Goal: Transaction & Acquisition: Purchase product/service

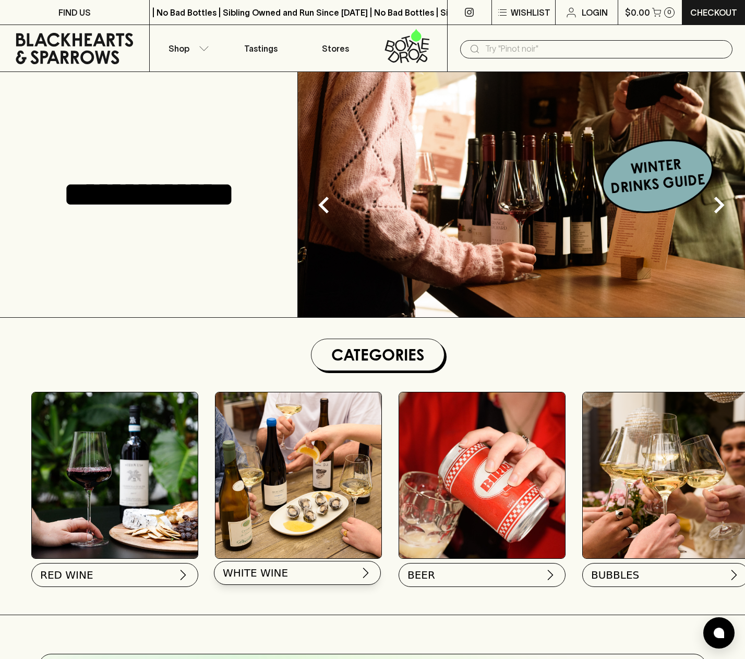
click at [291, 570] on button "WHITE WINE" at bounding box center [297, 573] width 167 height 24
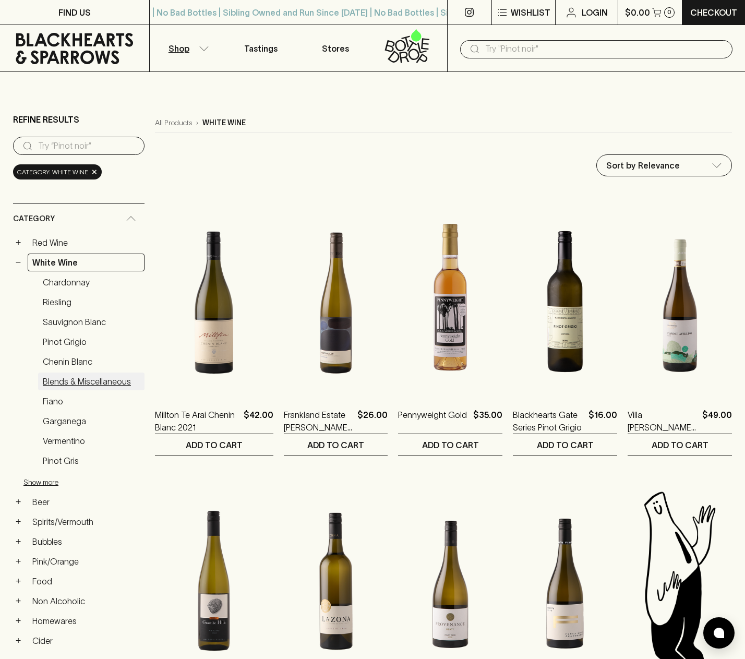
click at [89, 380] on link "Blends & Miscellaneous" at bounding box center [91, 381] width 106 height 18
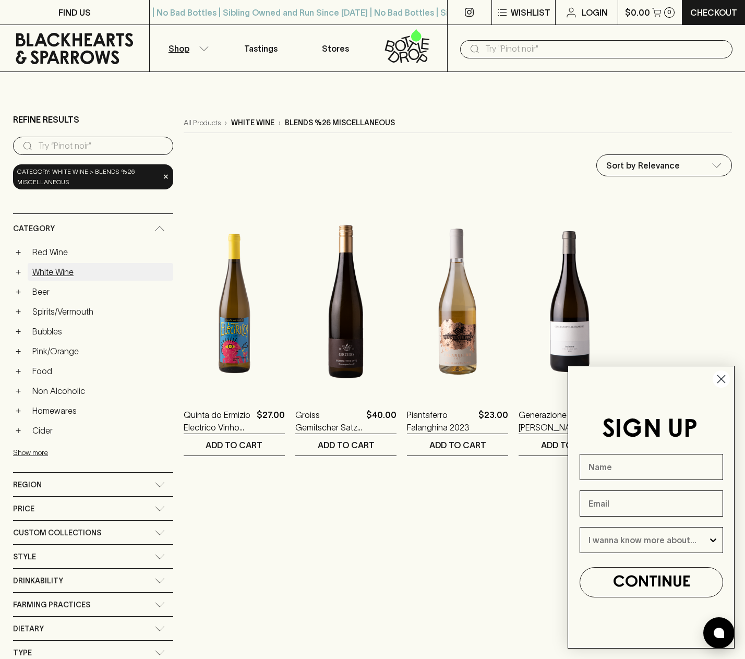
click at [40, 271] on link "White Wine" at bounding box center [101, 272] width 146 height 18
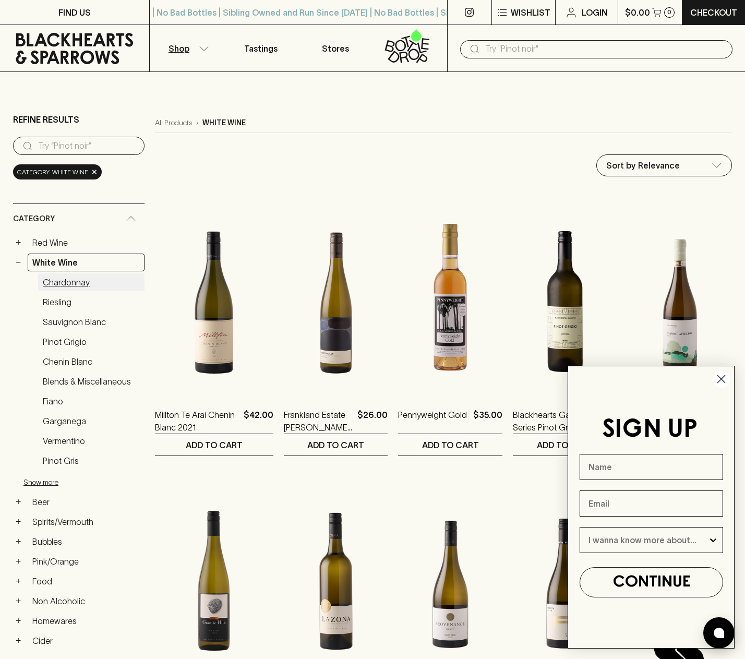
click at [63, 282] on link "Chardonnay" at bounding box center [91, 282] width 106 height 18
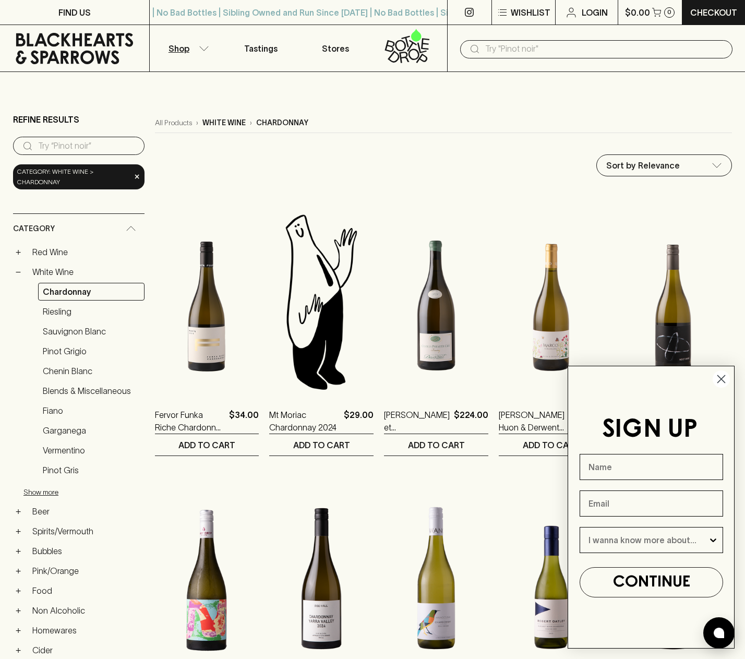
drag, startPoint x: 722, startPoint y: 377, endPoint x: 694, endPoint y: 374, distance: 28.3
click at [722, 377] on icon "Close dialog" at bounding box center [721, 379] width 7 height 7
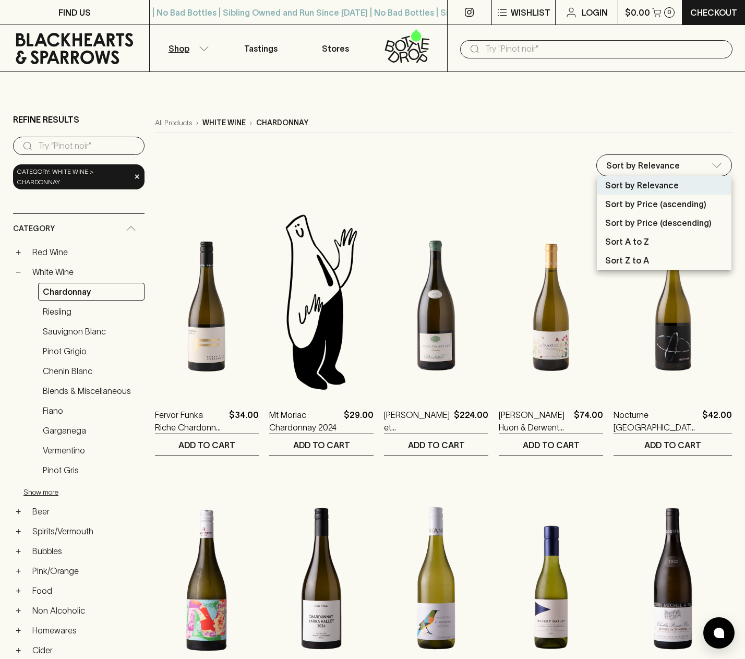
click at [687, 219] on p "Sort by Price (descending)" at bounding box center [658, 222] width 106 height 13
type input "price:desc"
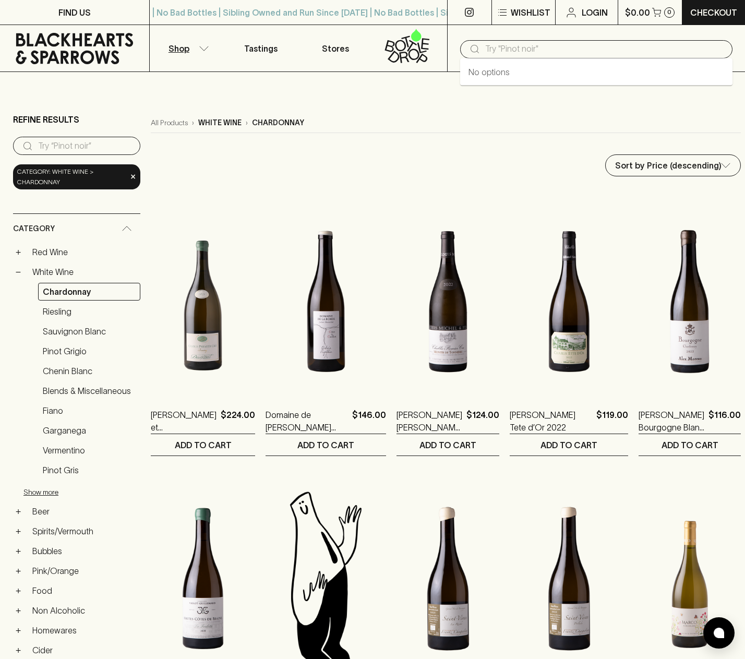
click at [543, 50] on input "text" at bounding box center [604, 49] width 239 height 17
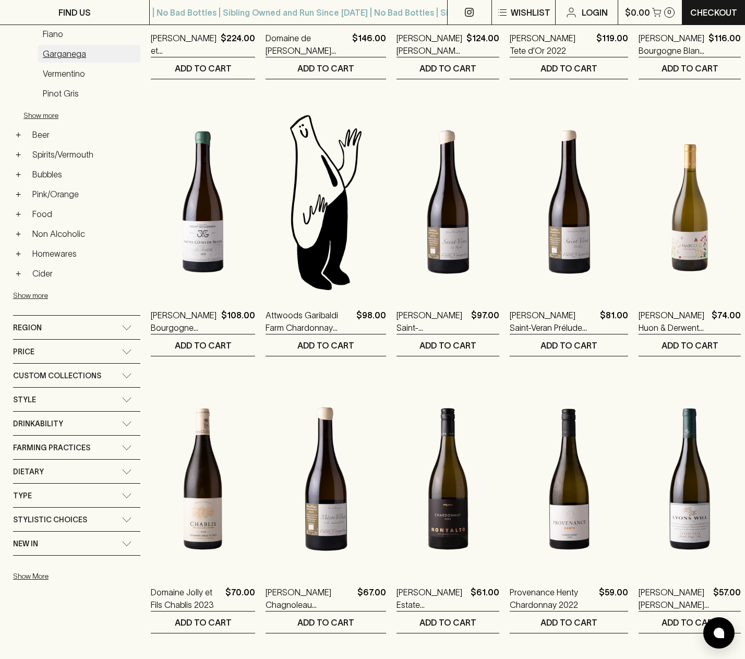
scroll to position [385, 0]
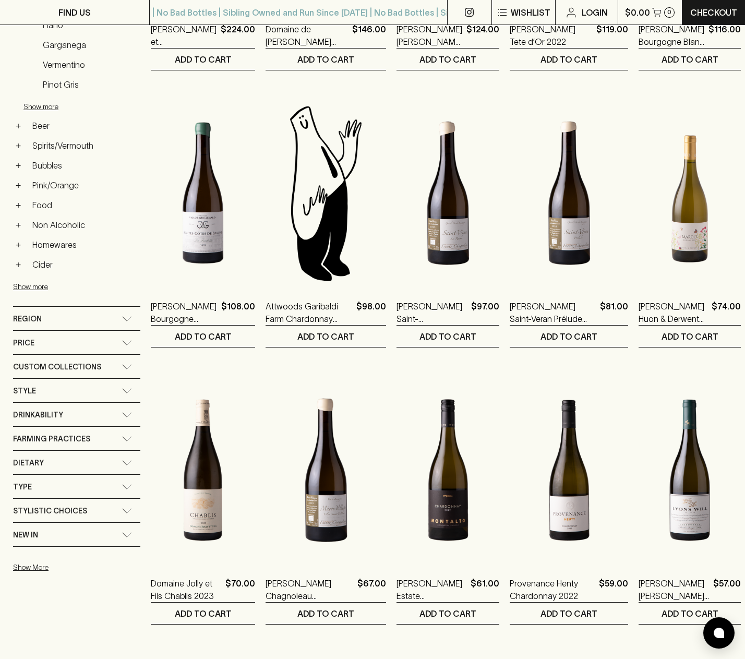
type input "petit chablis"
click at [127, 390] on icon at bounding box center [127, 391] width 9 height 4
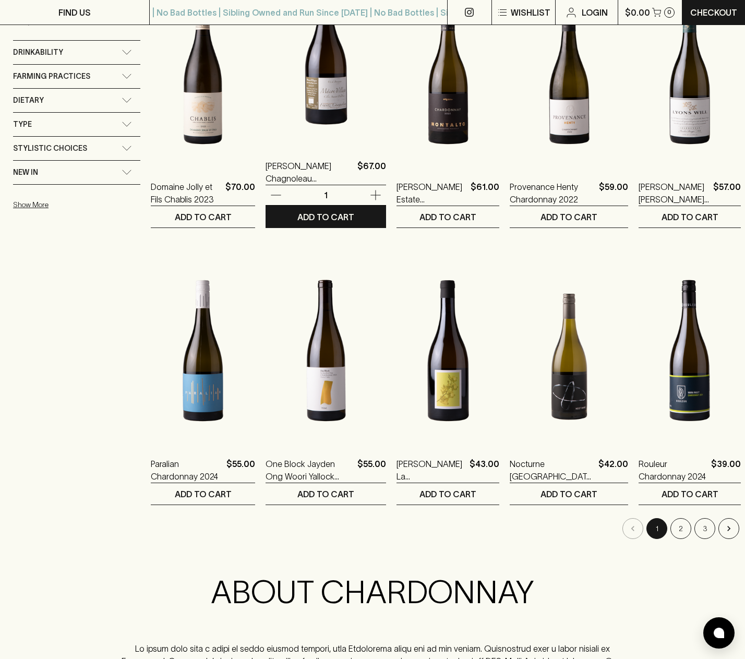
scroll to position [782, 0]
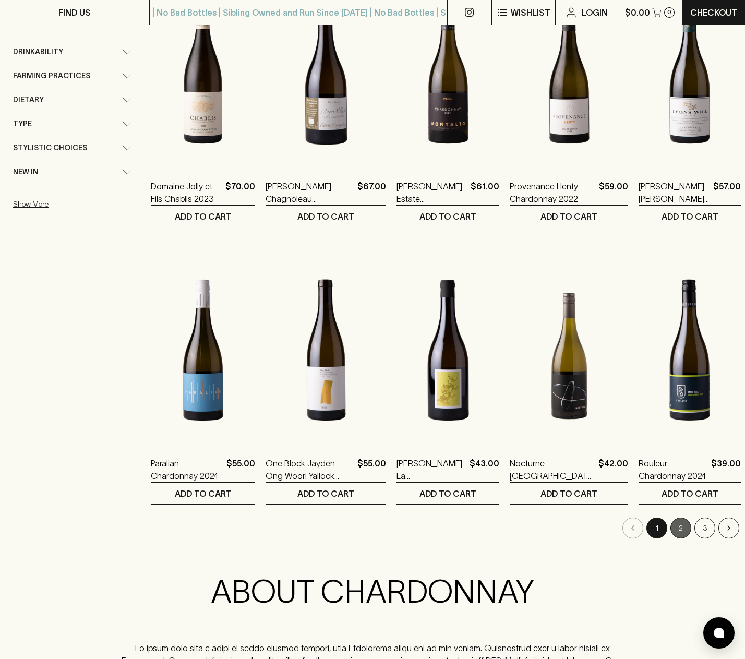
click at [670, 524] on button "2" at bounding box center [680, 527] width 21 height 21
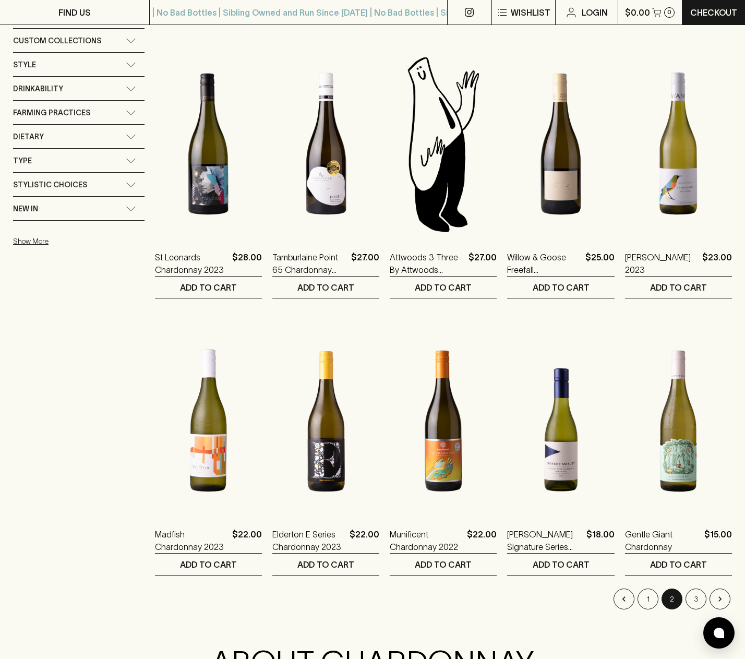
scroll to position [758, 0]
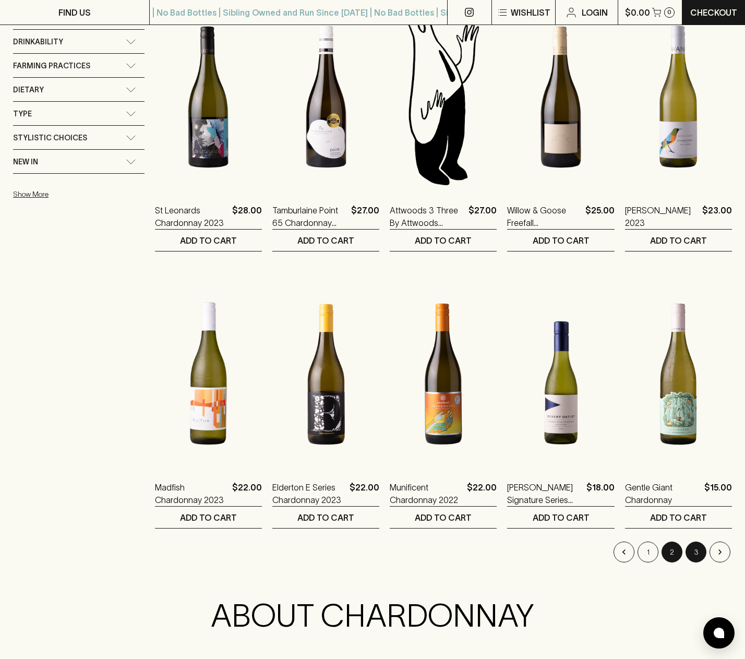
click at [701, 552] on button "3" at bounding box center [695, 551] width 21 height 21
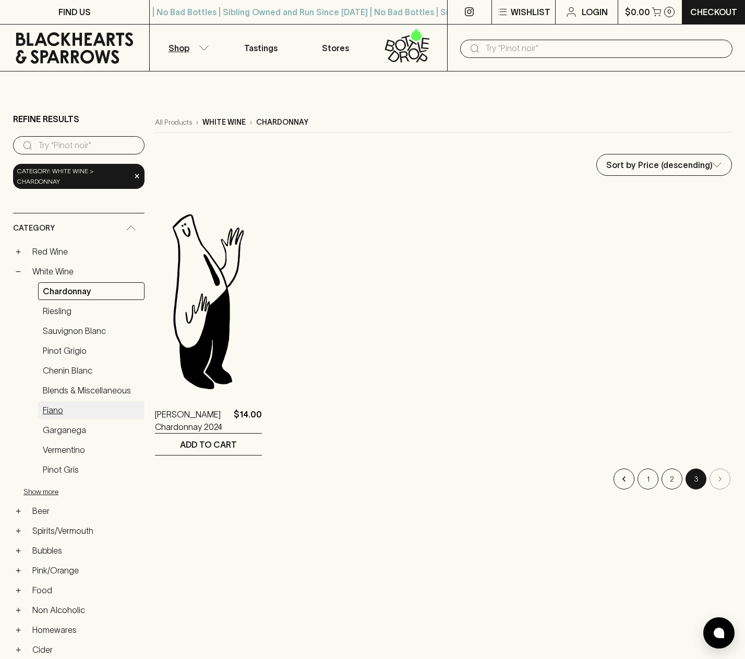
scroll to position [3, 0]
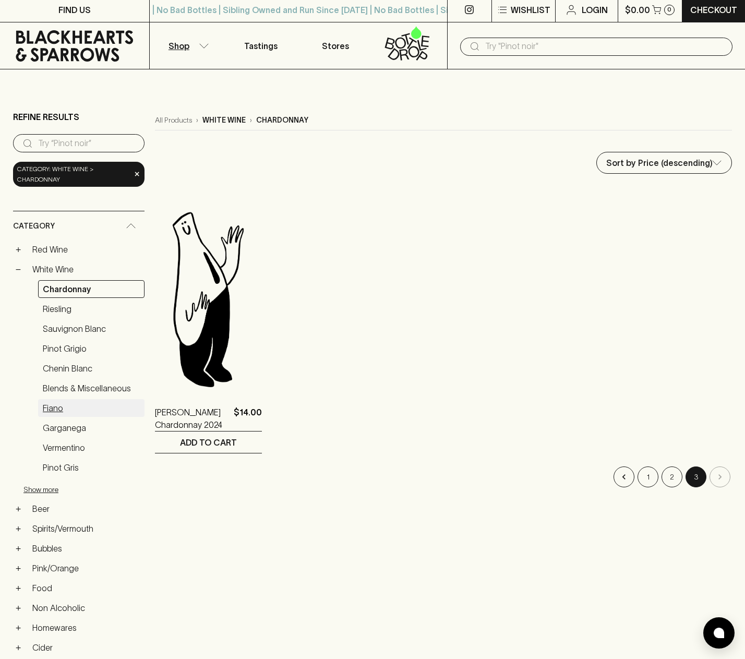
click at [52, 408] on link "Fiano" at bounding box center [91, 408] width 106 height 18
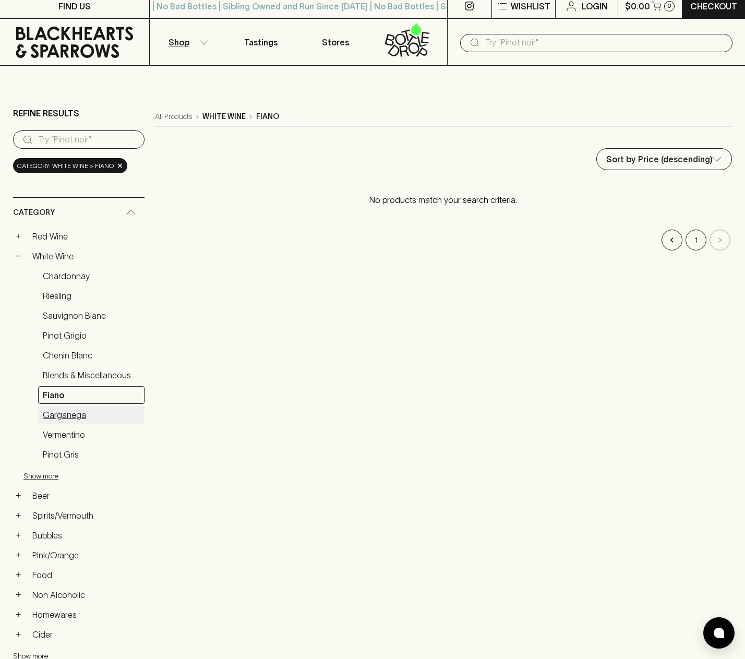
scroll to position [8, 0]
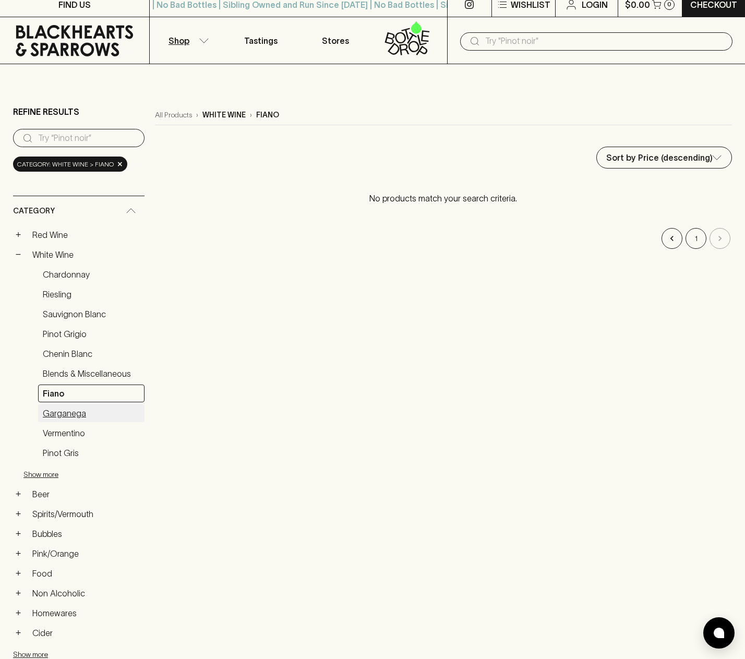
click at [54, 413] on link "Garganega" at bounding box center [91, 413] width 106 height 18
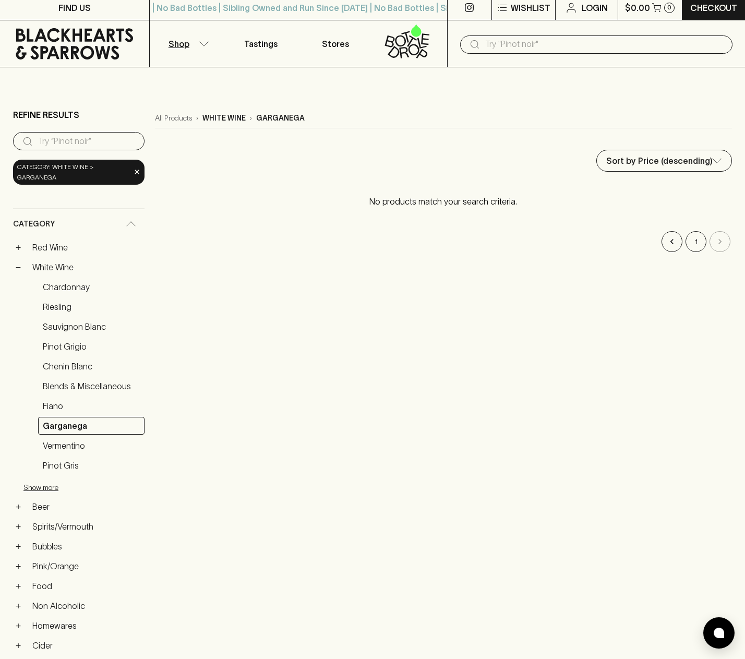
scroll to position [5, 0]
click at [78, 142] on input "search" at bounding box center [87, 140] width 98 height 17
type input "petit chablis"
click at [70, 258] on link "White Wine" at bounding box center [86, 267] width 117 height 18
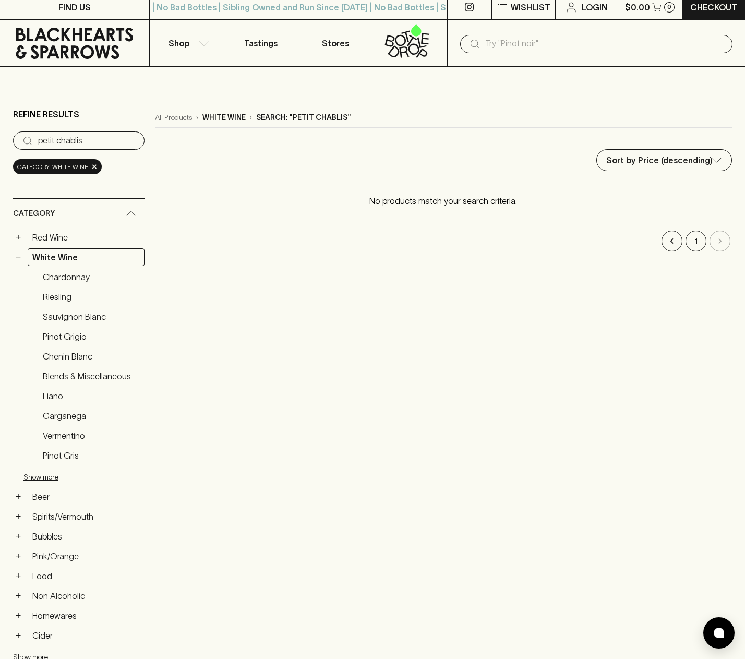
click at [265, 46] on p "Tastings" at bounding box center [260, 43] width 33 height 13
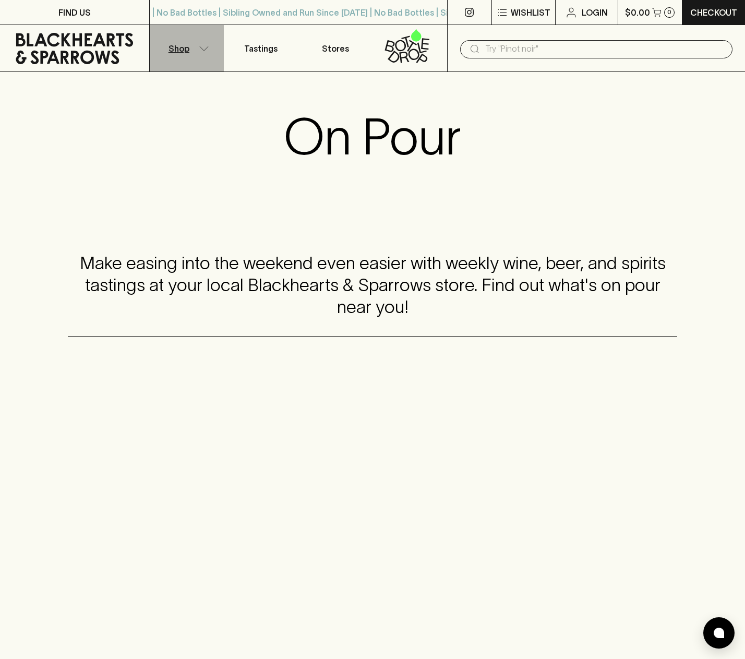
click at [177, 49] on p "Shop" at bounding box center [178, 48] width 21 height 13
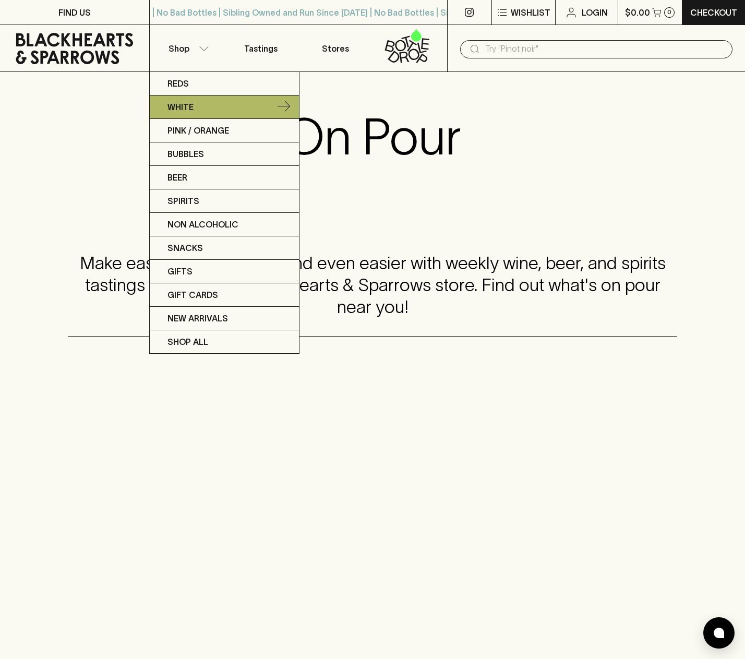
click at [188, 110] on p "White" at bounding box center [180, 107] width 26 height 13
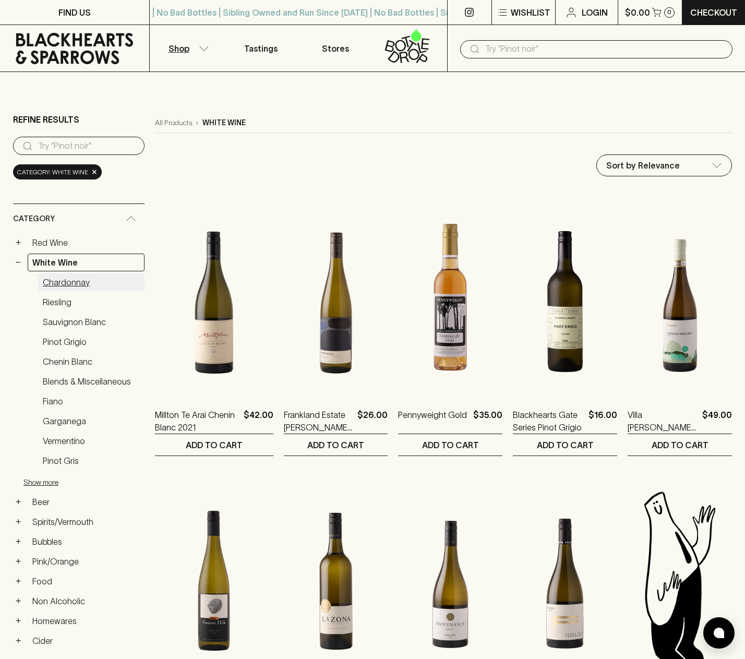
click at [79, 281] on link "Chardonnay" at bounding box center [91, 282] width 106 height 18
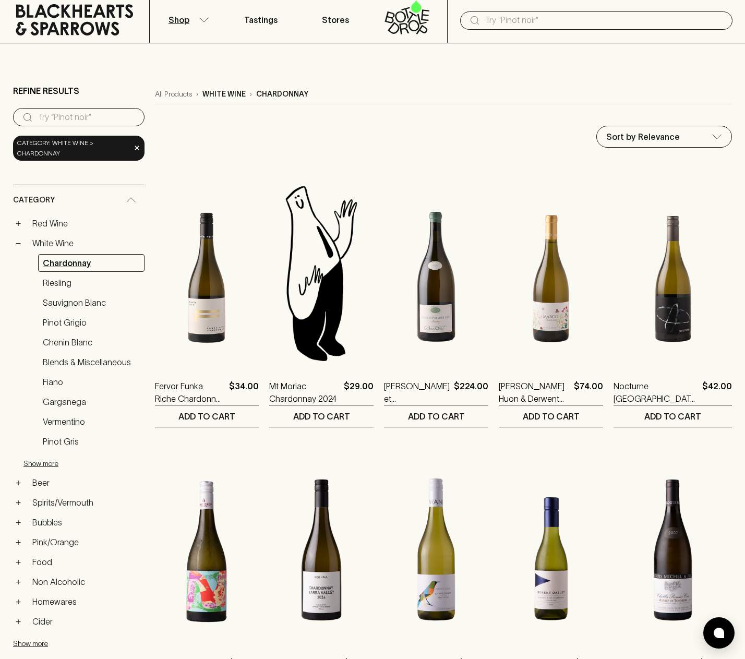
scroll to position [30, 0]
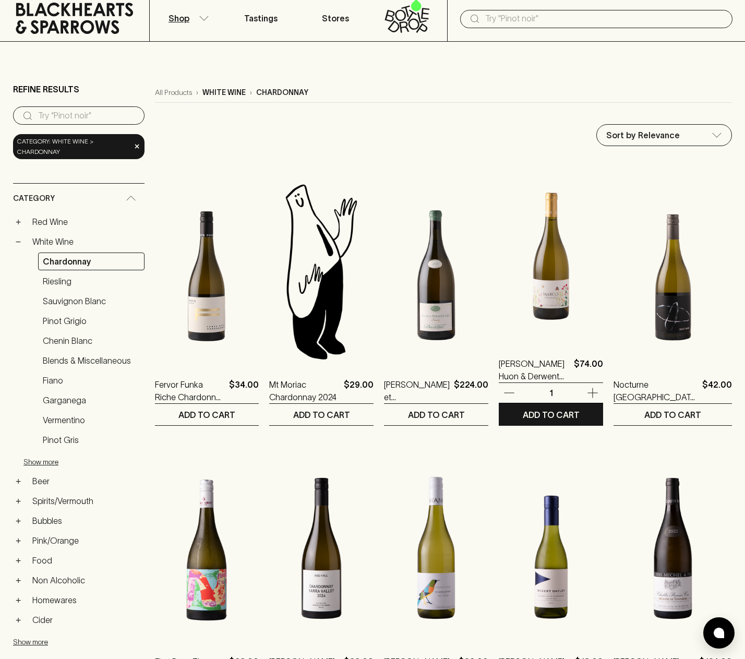
click at [567, 281] on img at bounding box center [551, 250] width 104 height 183
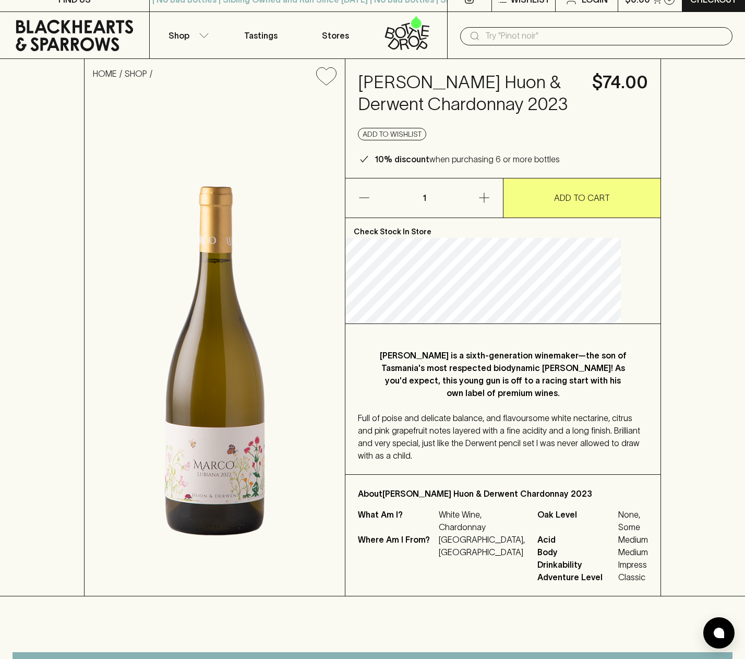
scroll to position [15, 0]
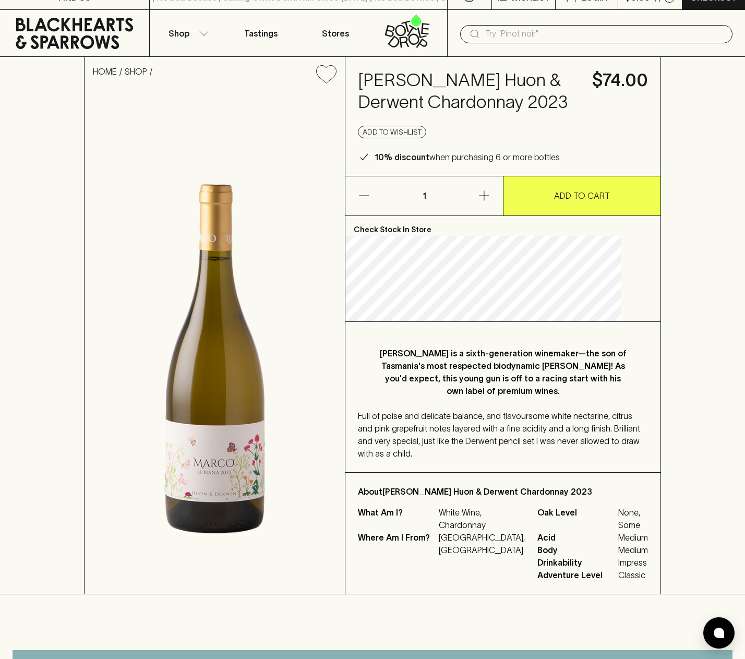
click at [569, 202] on p "ADD TO CART" at bounding box center [582, 195] width 56 height 13
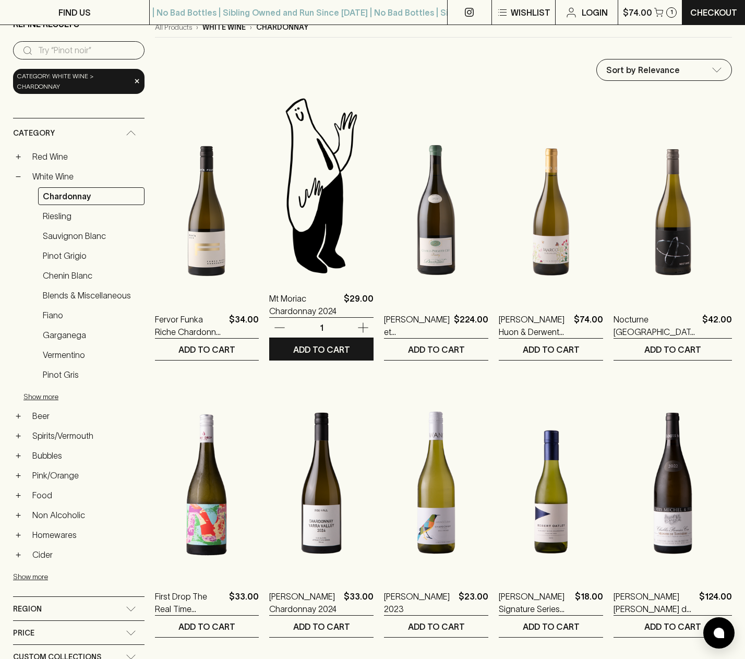
scroll to position [96, 0]
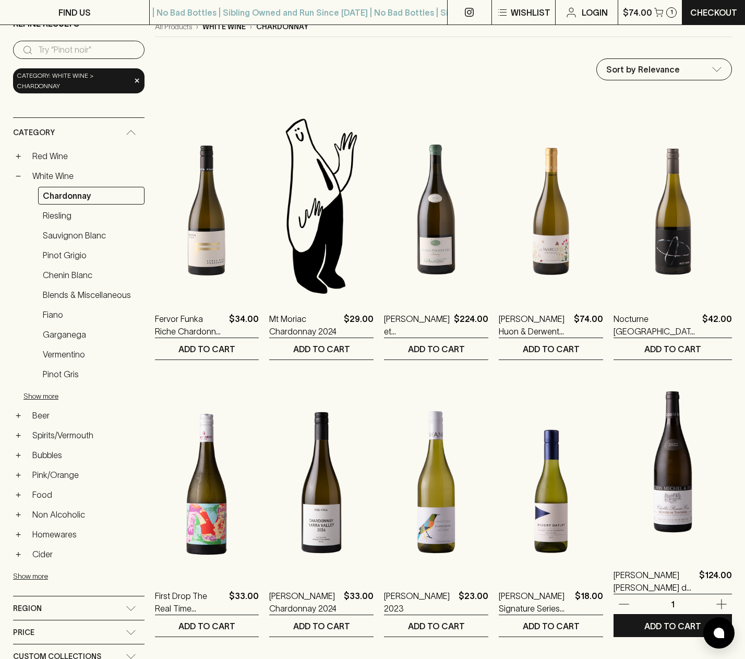
click at [688, 485] on img at bounding box center [672, 461] width 118 height 183
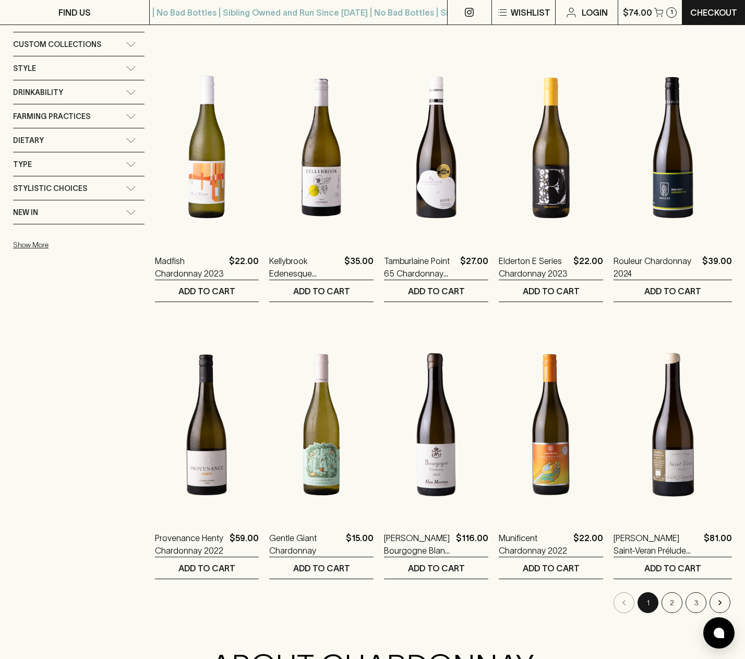
scroll to position [710, 0]
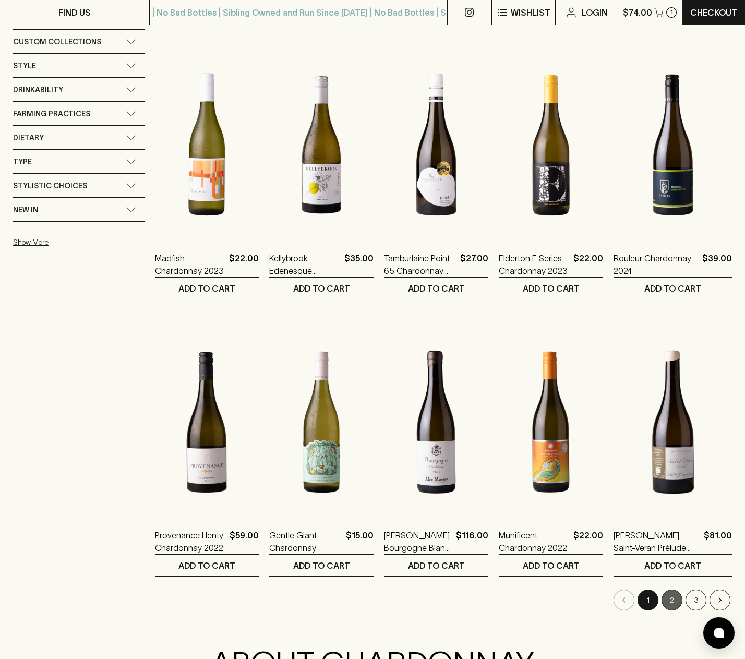
click at [671, 601] on button "2" at bounding box center [671, 599] width 21 height 21
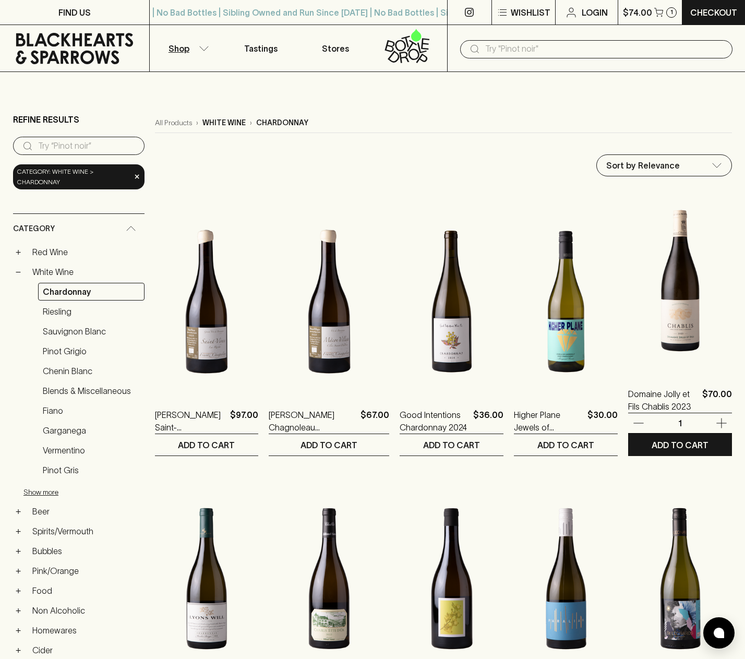
click at [683, 333] on img at bounding box center [680, 280] width 104 height 183
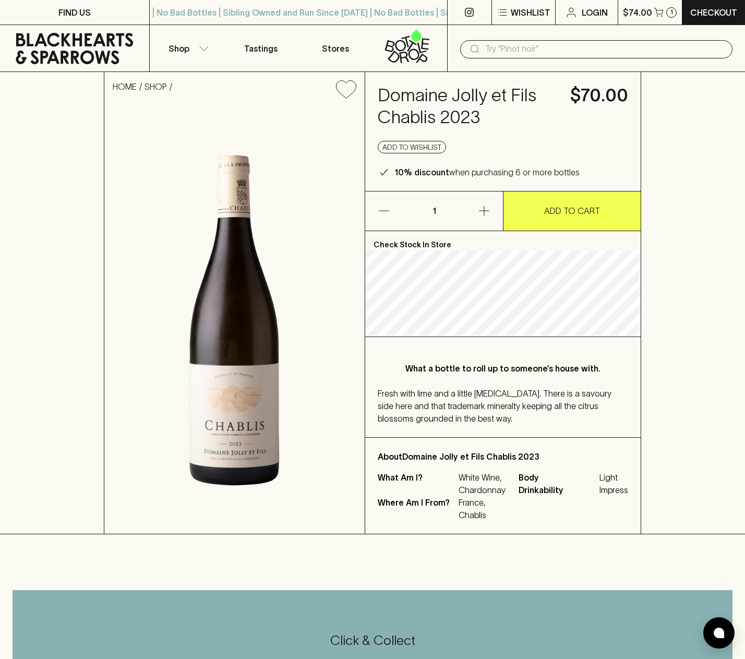
click at [577, 213] on p "ADD TO CART" at bounding box center [572, 210] width 56 height 13
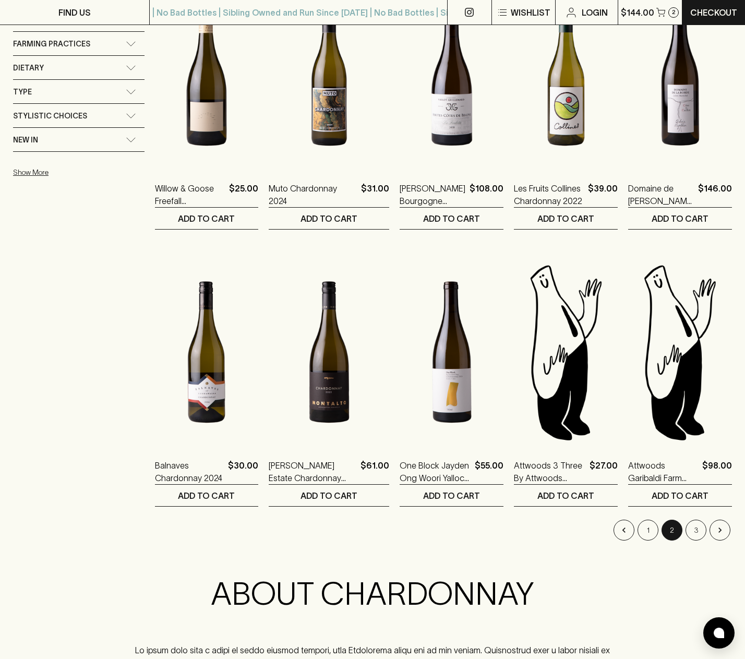
scroll to position [786, 0]
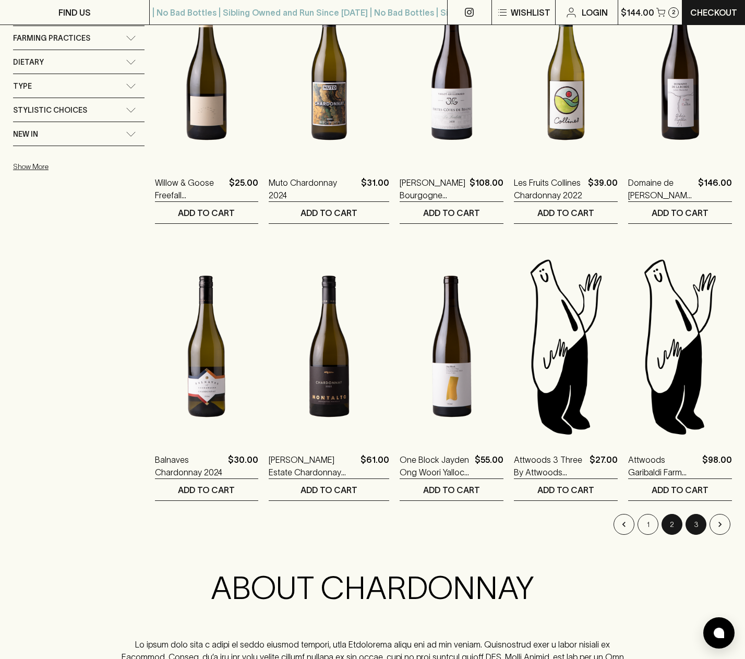
click at [696, 525] on button "3" at bounding box center [695, 524] width 21 height 21
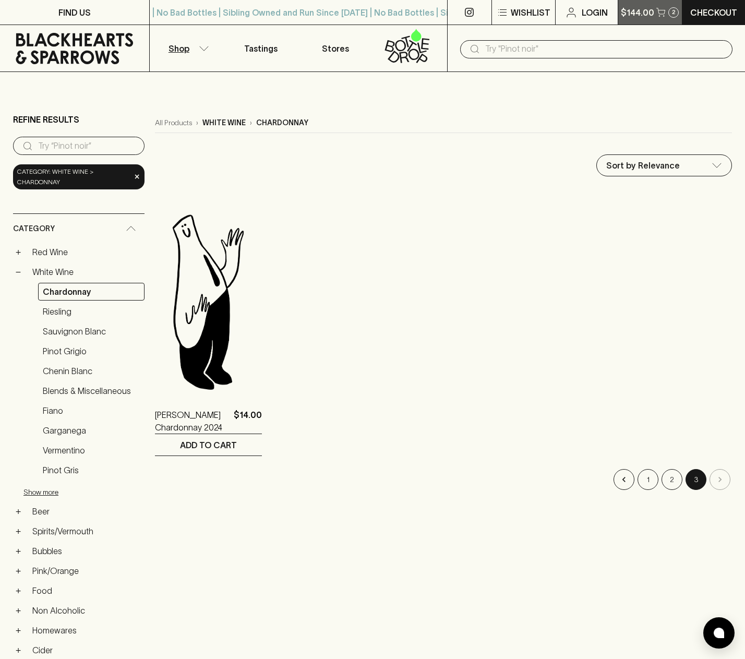
click at [646, 10] on p "$144.00" at bounding box center [637, 12] width 33 height 13
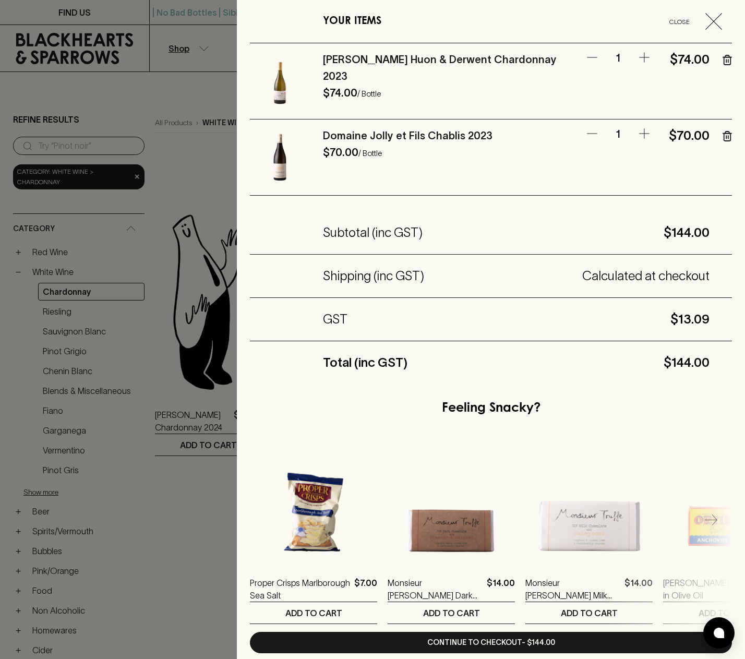
click at [727, 60] on icon "button" at bounding box center [726, 60] width 9 height 10
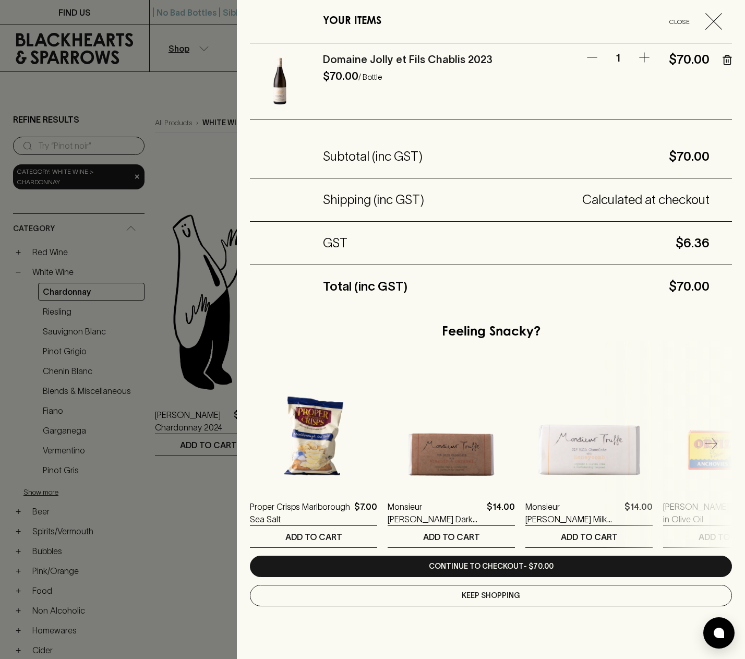
click at [727, 60] on icon "button" at bounding box center [726, 60] width 9 height 10
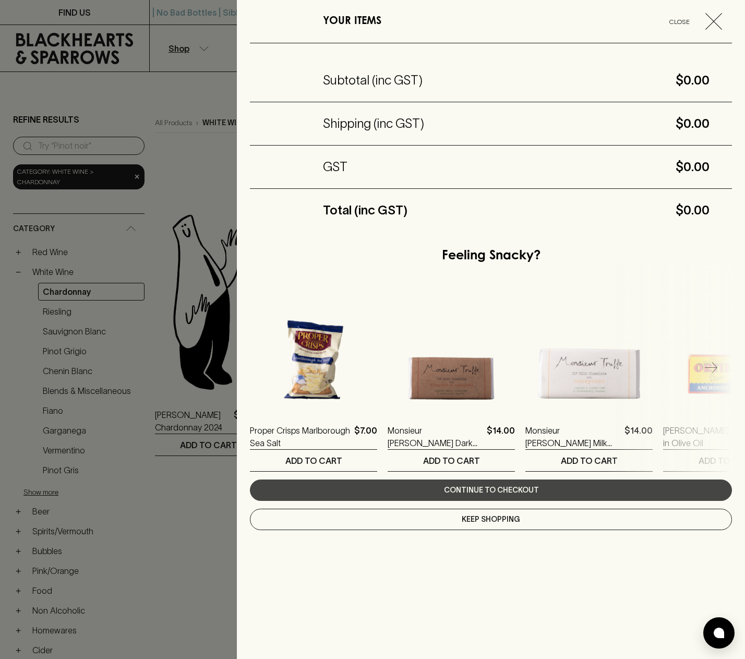
click at [714, 20] on icon "button" at bounding box center [713, 21] width 17 height 17
